Goal: Browse casually: Explore the website without a specific task or goal

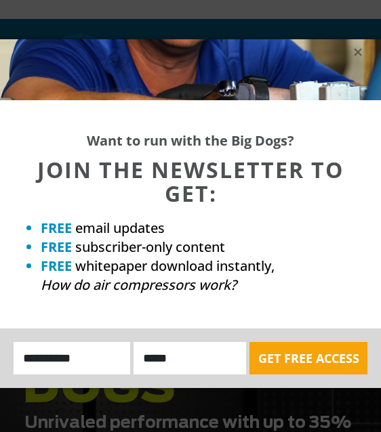
click at [380, 64] on div at bounding box center [190, 69] width 381 height 61
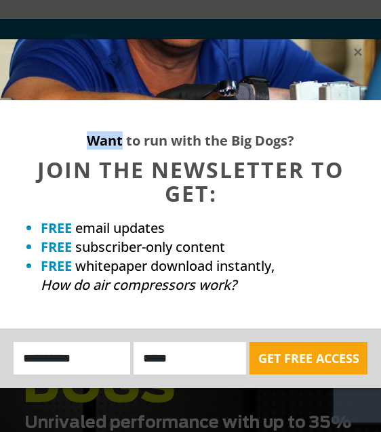
click at [377, 137] on p "Want to run with the Big Dogs?" at bounding box center [190, 141] width 381 height 14
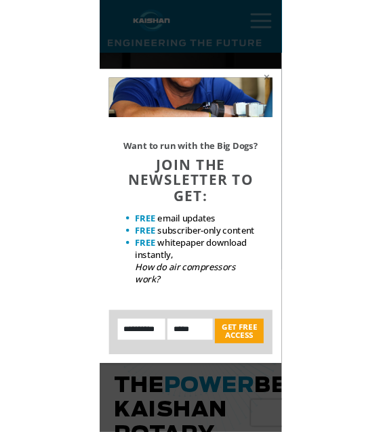
scroll to position [257, 0]
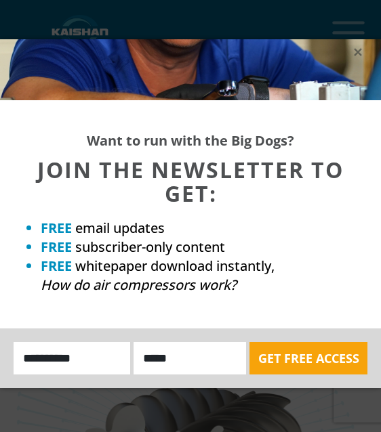
click at [125, 431] on div "Want to run with the Big Dogs? JOIN THE NEWSLETTER TO GET: FREE email updates F…" at bounding box center [190, 216] width 381 height 432
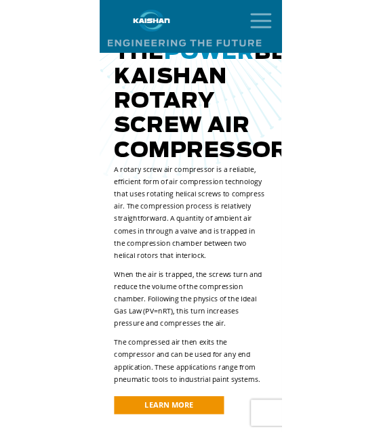
scroll to position [782, 0]
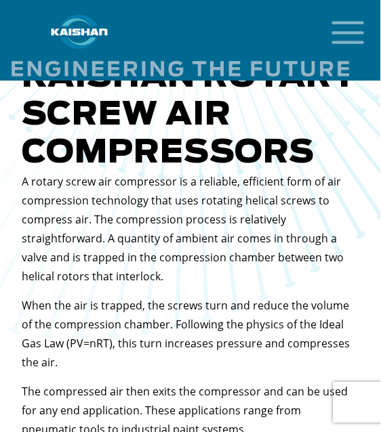
click at [5, 43] on link at bounding box center [174, 40] width 349 height 74
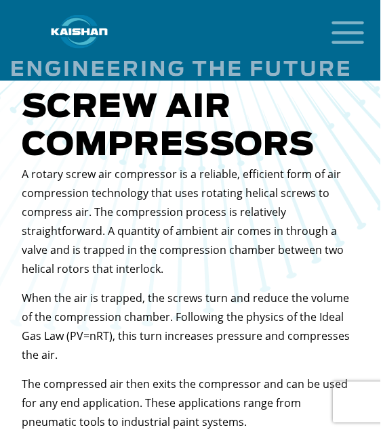
scroll to position [785, 0]
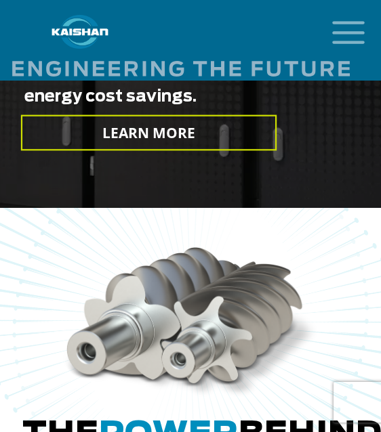
scroll to position [386, 0]
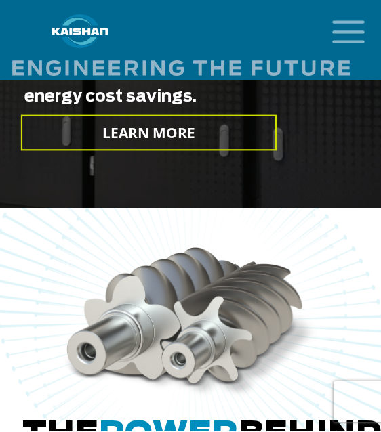
click at [380, 24] on div at bounding box center [190, 40] width 381 height 81
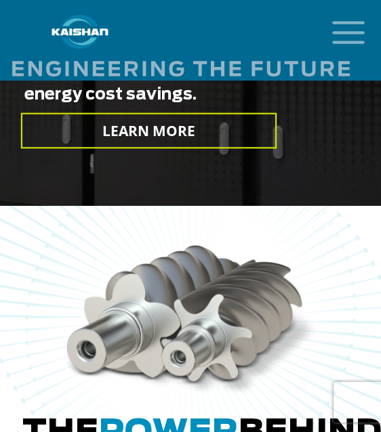
scroll to position [388, 0]
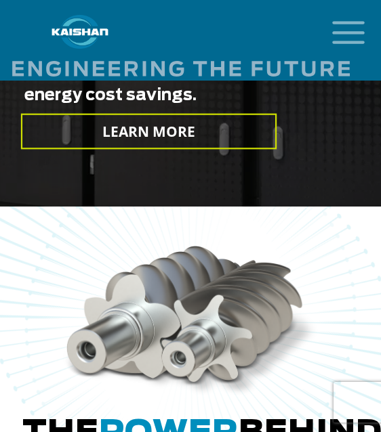
click at [0, 205] on img at bounding box center [190, 320] width 645 height 757
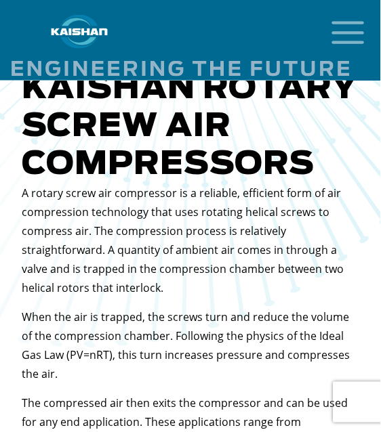
scroll to position [771, 0]
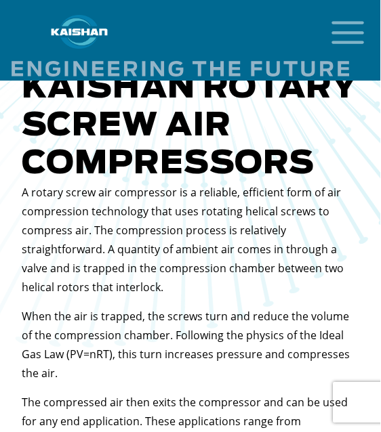
click at [152, 410] on div "A rotary screw air compressor is a reliable, efficient form of air compression …" at bounding box center [190, 321] width 336 height 277
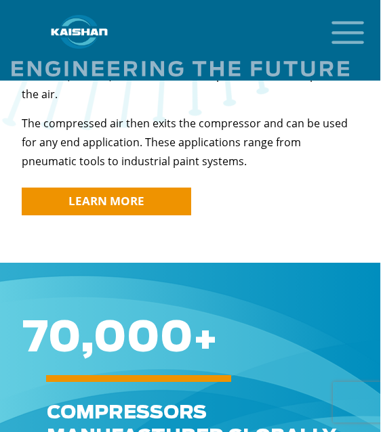
scroll to position [1051, 0]
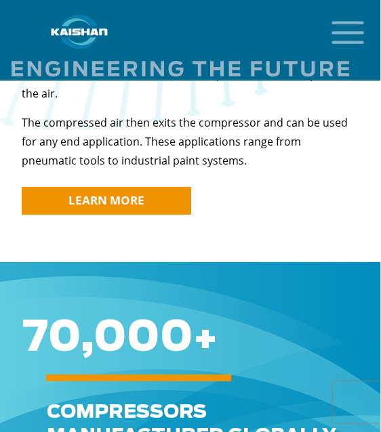
click at [252, 389] on div "Compressors Manufactured GLOBALLY each Year" at bounding box center [190, 438] width 381 height 149
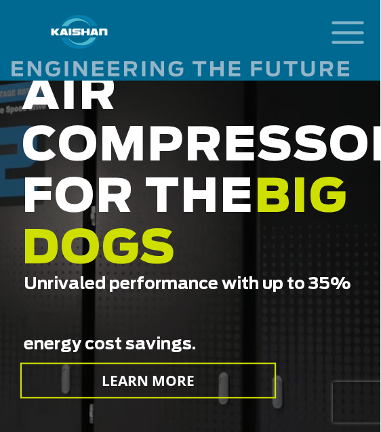
scroll to position [138, 0]
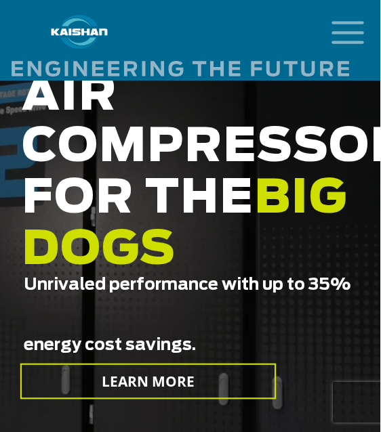
click at [221, 144] on h2 "AIR COMPRESSORS FOR THE BIG DOGS Unrivaled performance with up to 35% energy co…" at bounding box center [190, 233] width 336 height 326
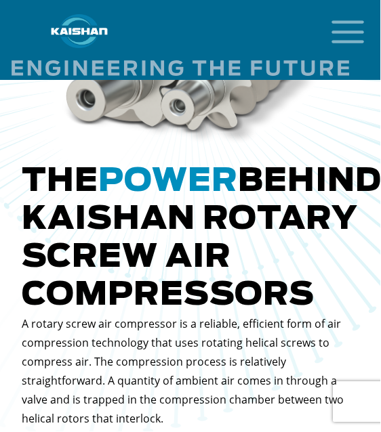
scroll to position [641, 0]
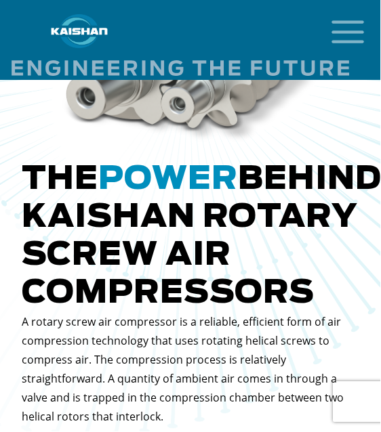
click at [368, 38] on icon "mobile menu" at bounding box center [347, 31] width 43 height 42
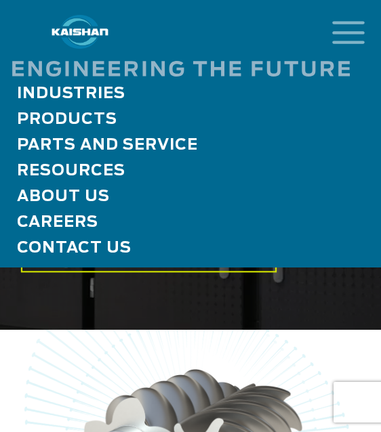
scroll to position [264, 0]
